Goal: Transaction & Acquisition: Purchase product/service

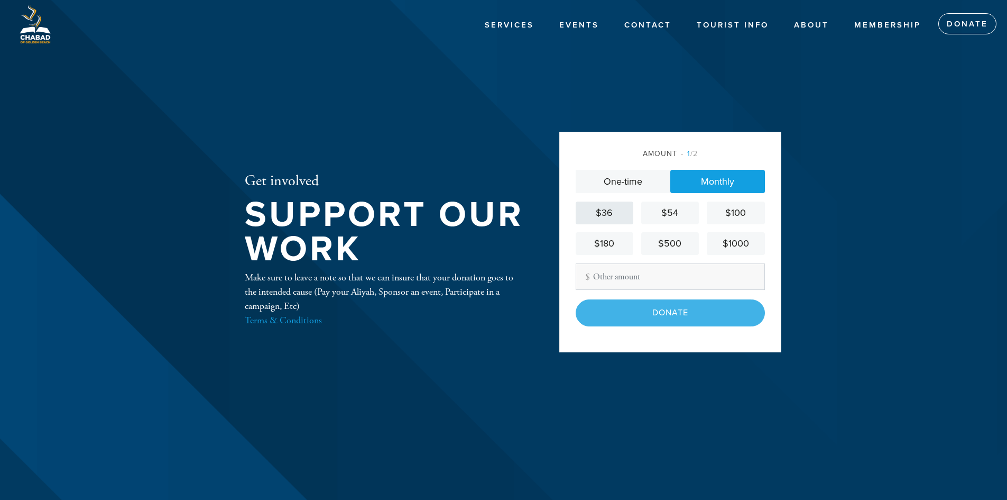
click at [620, 219] on div "$36" at bounding box center [604, 213] width 49 height 14
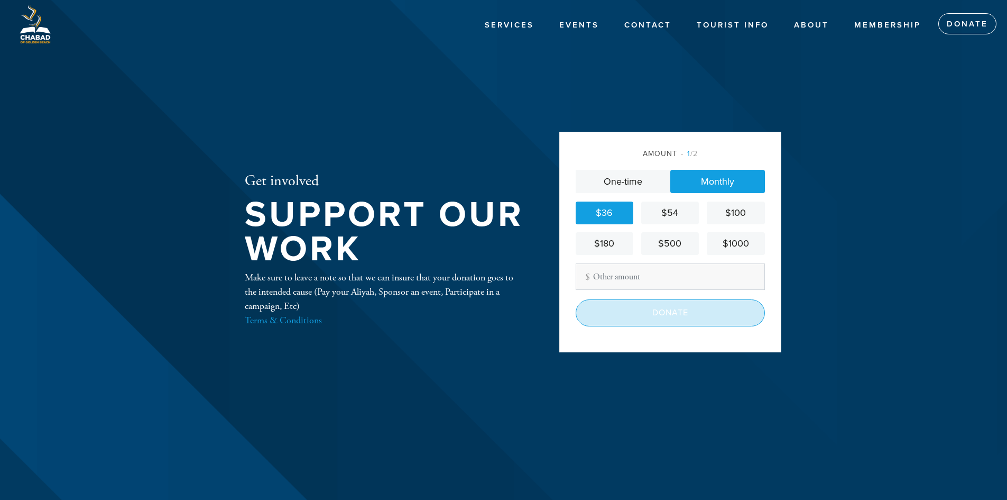
click at [650, 311] on input "Donate" at bounding box center [670, 312] width 189 height 26
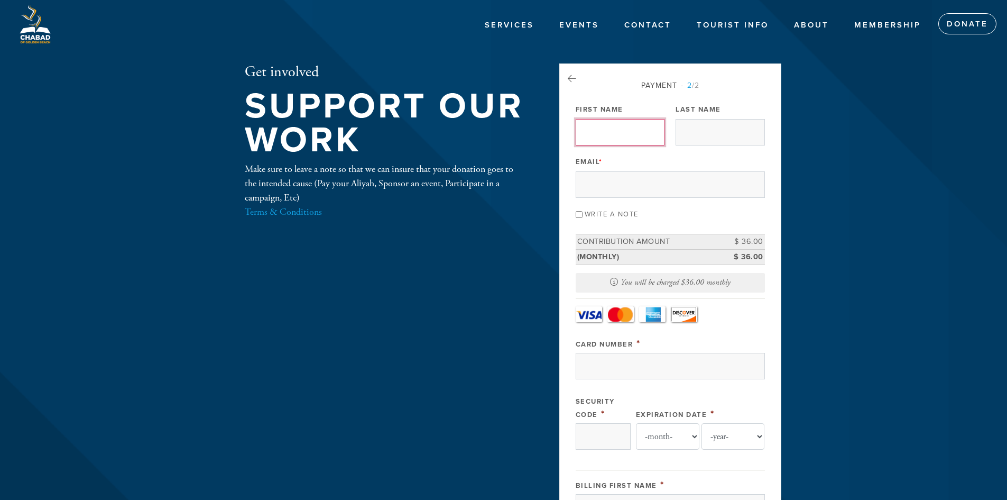
click at [627, 134] on input "First Name" at bounding box center [620, 132] width 89 height 26
type input "Oz"
type input "[PERSON_NAME]"
type input "[EMAIL_ADDRESS][DOMAIN_NAME]"
click at [635, 134] on input "Oz" at bounding box center [620, 132] width 89 height 26
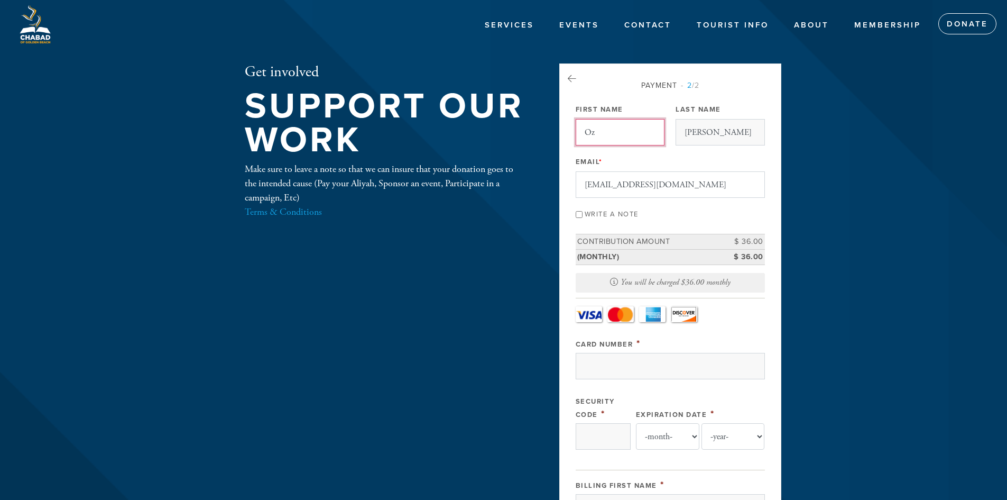
type input "oz [PERSON_NAME]"
click at [610, 213] on label "Write a note" at bounding box center [612, 214] width 54 height 8
click at [583, 213] on input "Write a note" at bounding box center [579, 214] width 7 height 7
checkbox input "true"
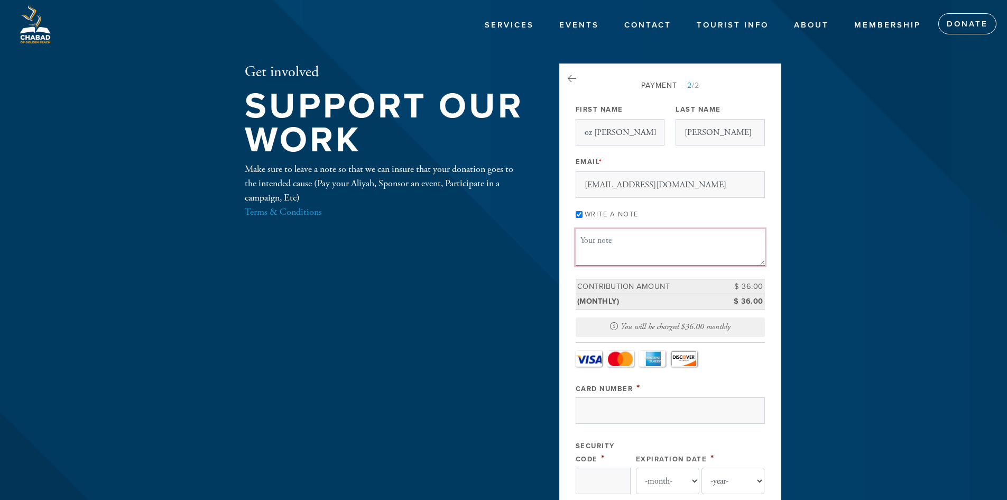
click at [609, 240] on textarea "Message or dedication" at bounding box center [670, 247] width 189 height 36
type textarea "f"
type textarea "F"
click at [699, 242] on textarea "Hazlacha of [PERSON_NAME] family and all great Chabad of [GEOGRAPHIC_DATA]" at bounding box center [670, 247] width 189 height 36
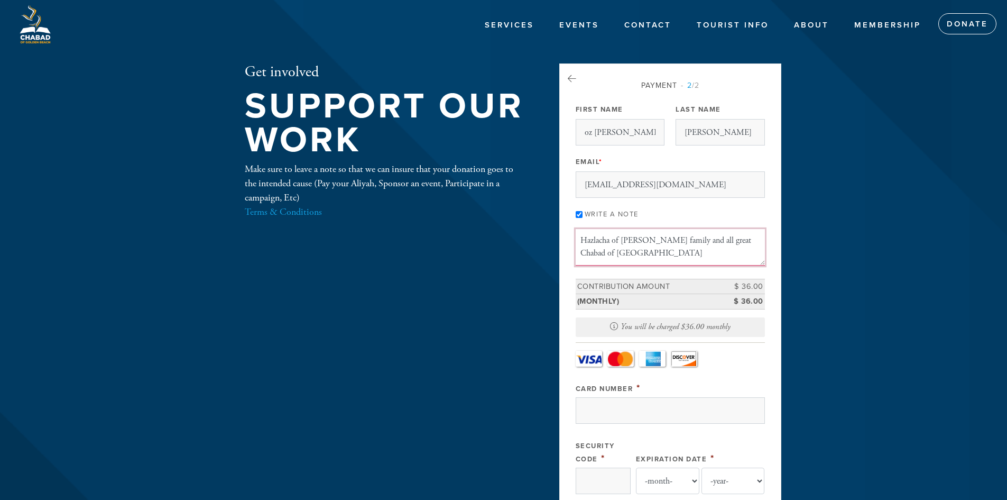
click at [693, 240] on textarea "Hazlacha of [PERSON_NAME] family and all great Chabad of [GEOGRAPHIC_DATA]" at bounding box center [670, 247] width 189 height 36
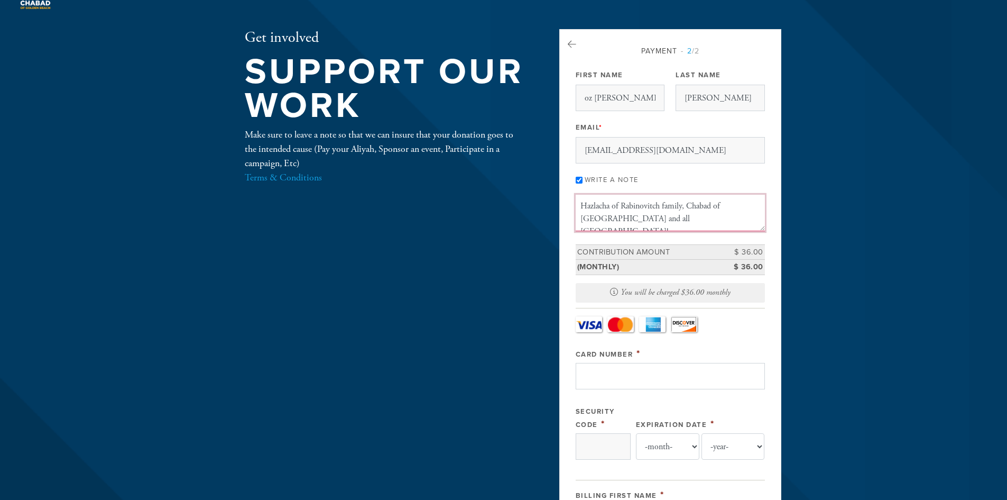
scroll to position [53, 0]
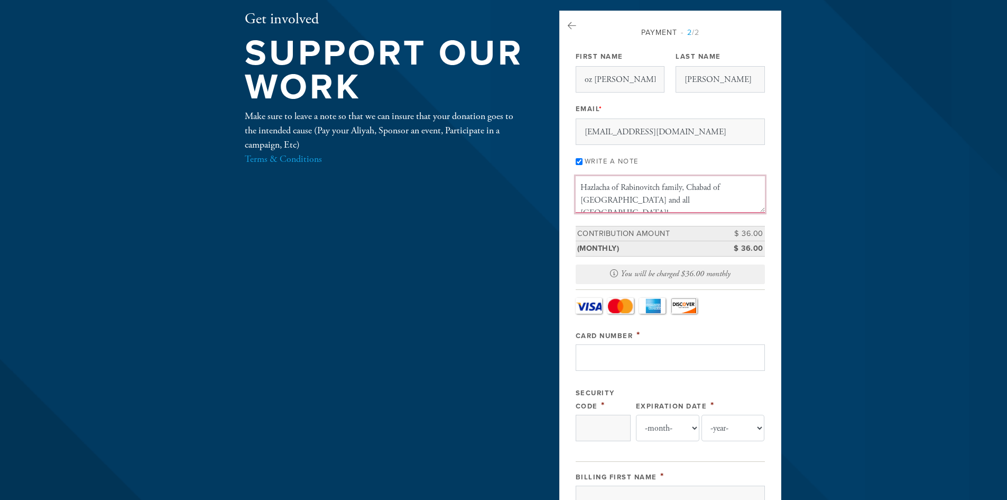
type textarea "Hazlacha of Rabinovitch family, Chabad of [GEOGRAPHIC_DATA] and all [GEOGRAPHIC…"
click at [698, 353] on input "Card Number" at bounding box center [670, 357] width 189 height 26
type input "[CREDIT_CARD_NUMBER]"
click at [601, 427] on input "Security Code" at bounding box center [603, 428] width 55 height 26
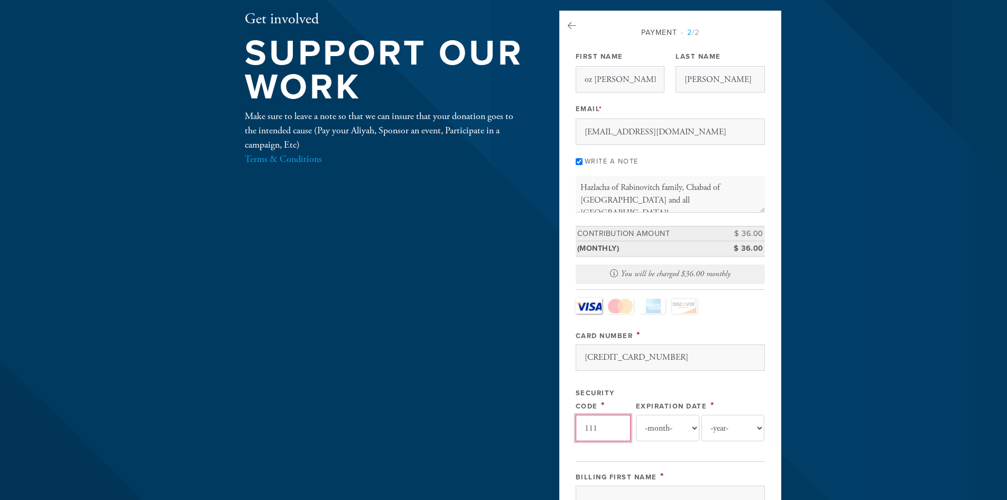
type input "111"
click at [671, 428] on select "-month- 01 02 03 04 05 06 07 08 09 10 11 12" at bounding box center [667, 428] width 63 height 26
select select "8"
click at [636, 415] on select "-month- 01 02 03 04 05 06 07 08 09 10 11 12" at bounding box center [667, 428] width 63 height 26
click at [718, 433] on select "-year- 2025 2026 2027 2028 2029 2030 2031 2032 2033 2034 2035" at bounding box center [733, 428] width 63 height 26
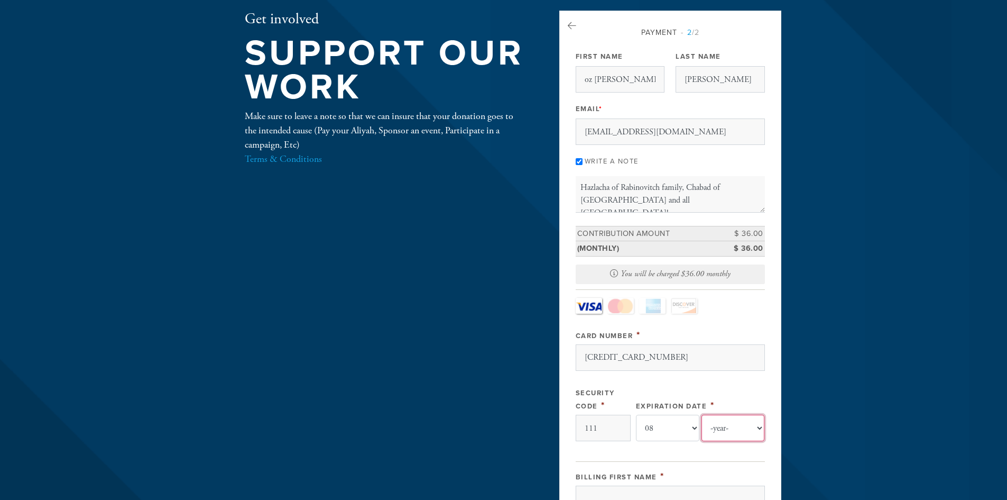
select select "2030"
click at [702, 415] on select "-year- 2025 2026 2027 2028 2029 2030 2031 2032 2033 2034 2035" at bounding box center [733, 428] width 63 height 26
click at [520, 381] on div "Get involved Support our work Make sure to leave a note so that we can insure t…" at bounding box center [503, 454] width 571 height 886
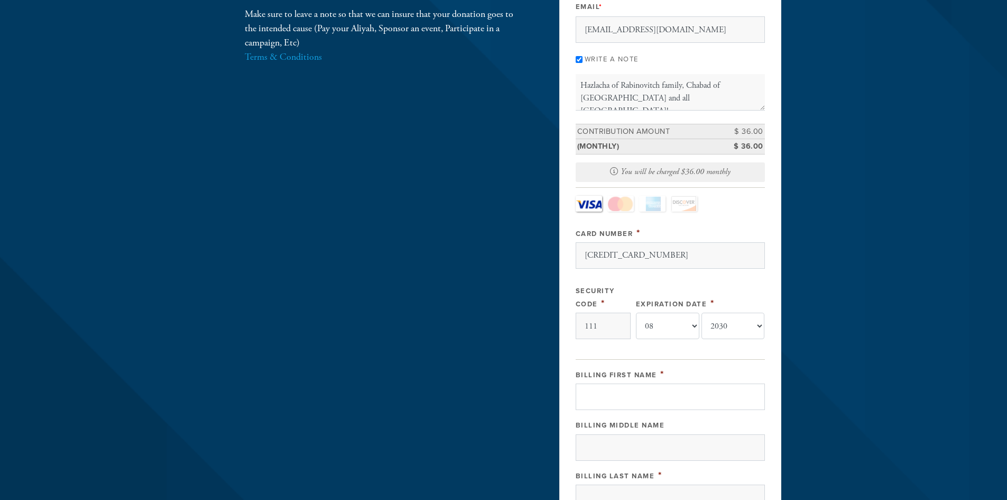
scroll to position [159, 0]
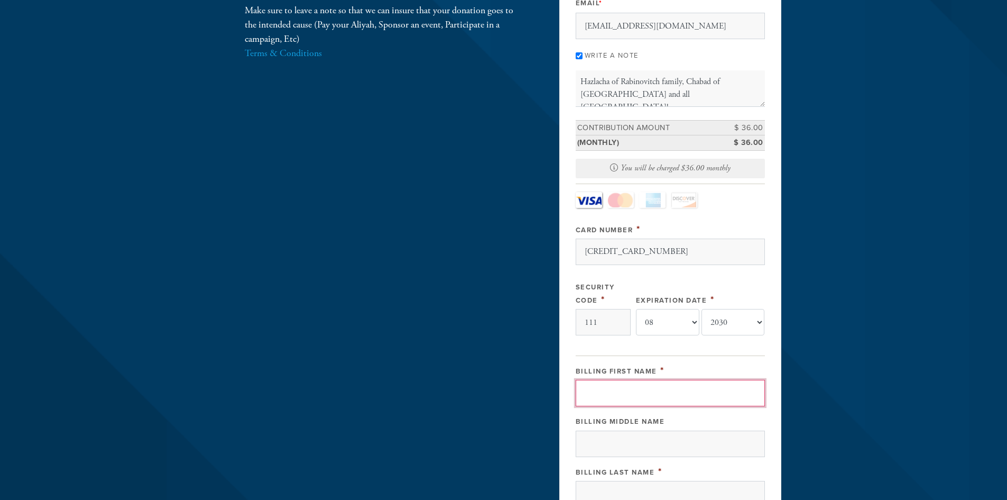
click at [602, 387] on input "Billing First Name" at bounding box center [670, 393] width 189 height 26
type input "Oz"
type input "[PERSON_NAME]"
type input "[STREET_ADDRESS][PERSON_NAME]"
type input "[GEOGRAPHIC_DATA]"
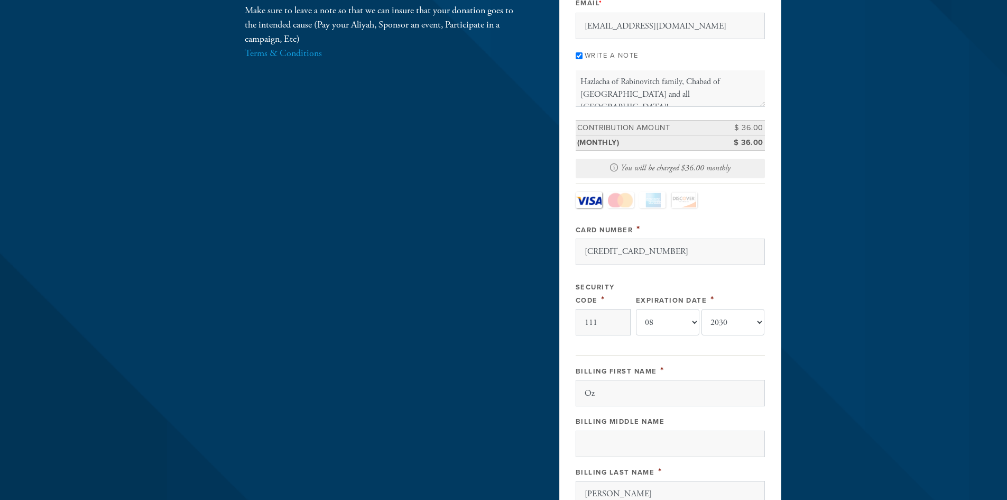
type input "33160"
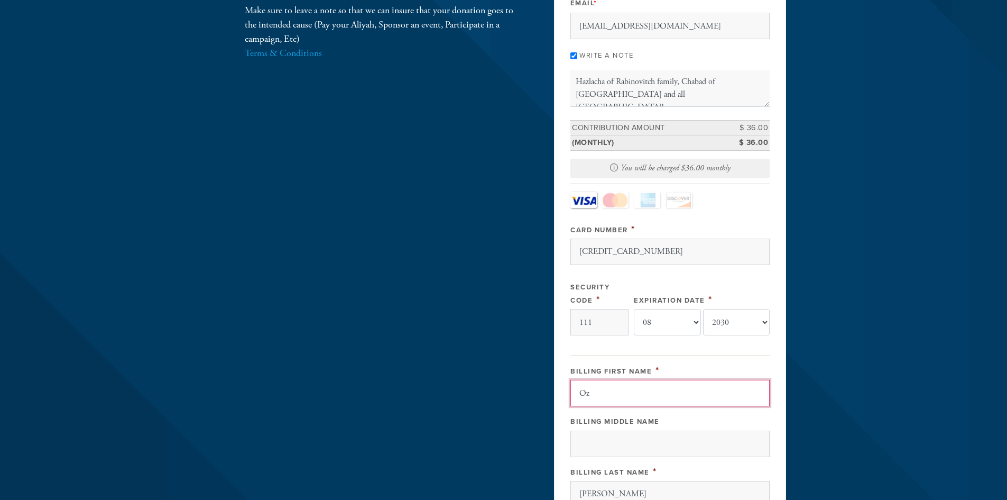
scroll to position [529, 0]
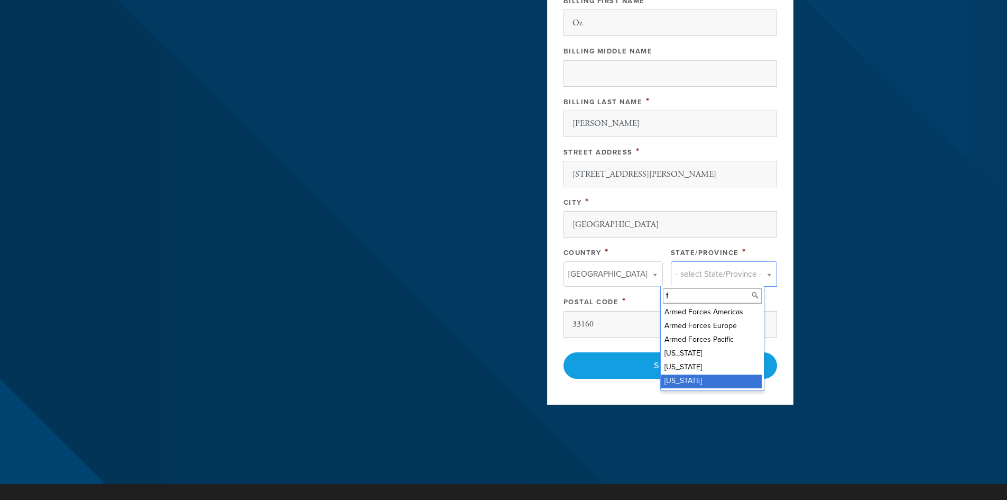
type input "f"
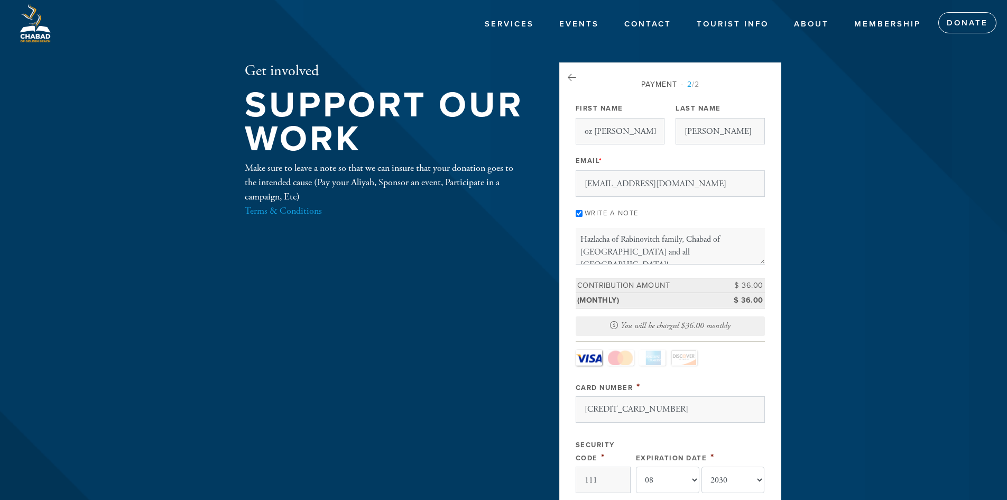
scroll to position [0, 0]
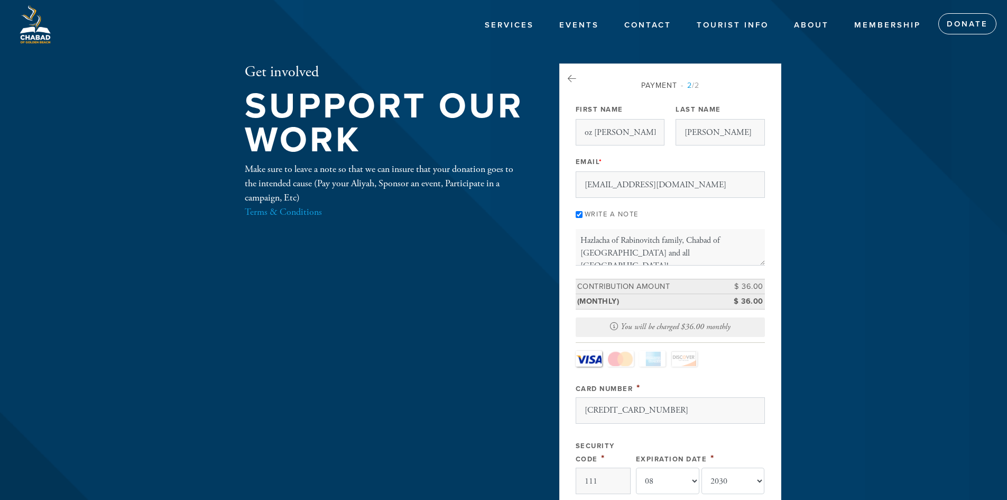
drag, startPoint x: 599, startPoint y: 241, endPoint x: 551, endPoint y: 265, distance: 53.7
click at [552, 265] on aside "Payment 2 /2 Payment Processor Pay Later Credit_Card First Name [PERSON_NAME] L…" at bounding box center [671, 506] width 238 height 886
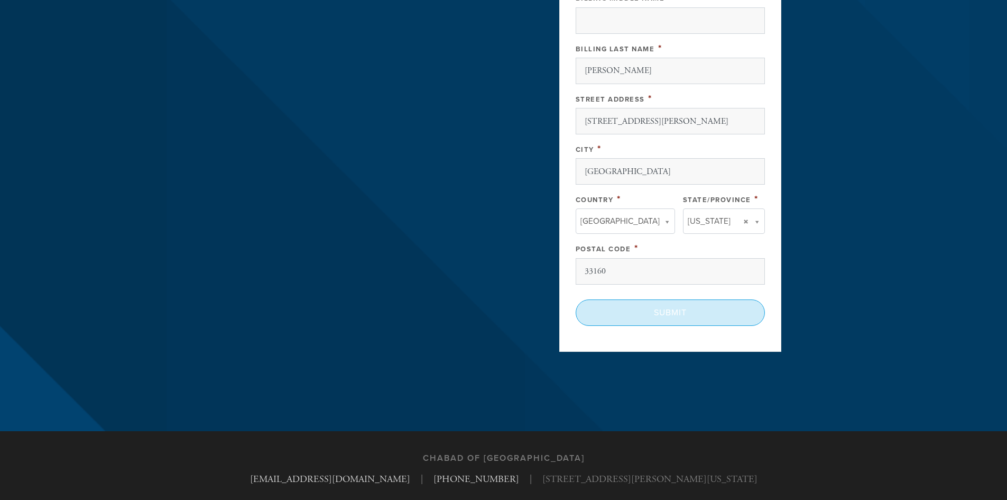
scroll to position [619, 0]
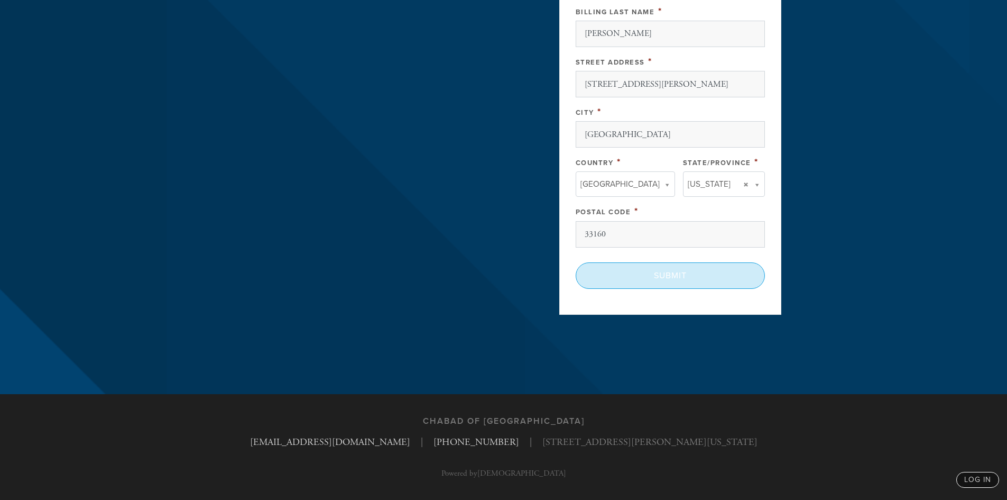
click at [619, 278] on input "Submit" at bounding box center [670, 275] width 189 height 26
